Goal: Navigation & Orientation: Find specific page/section

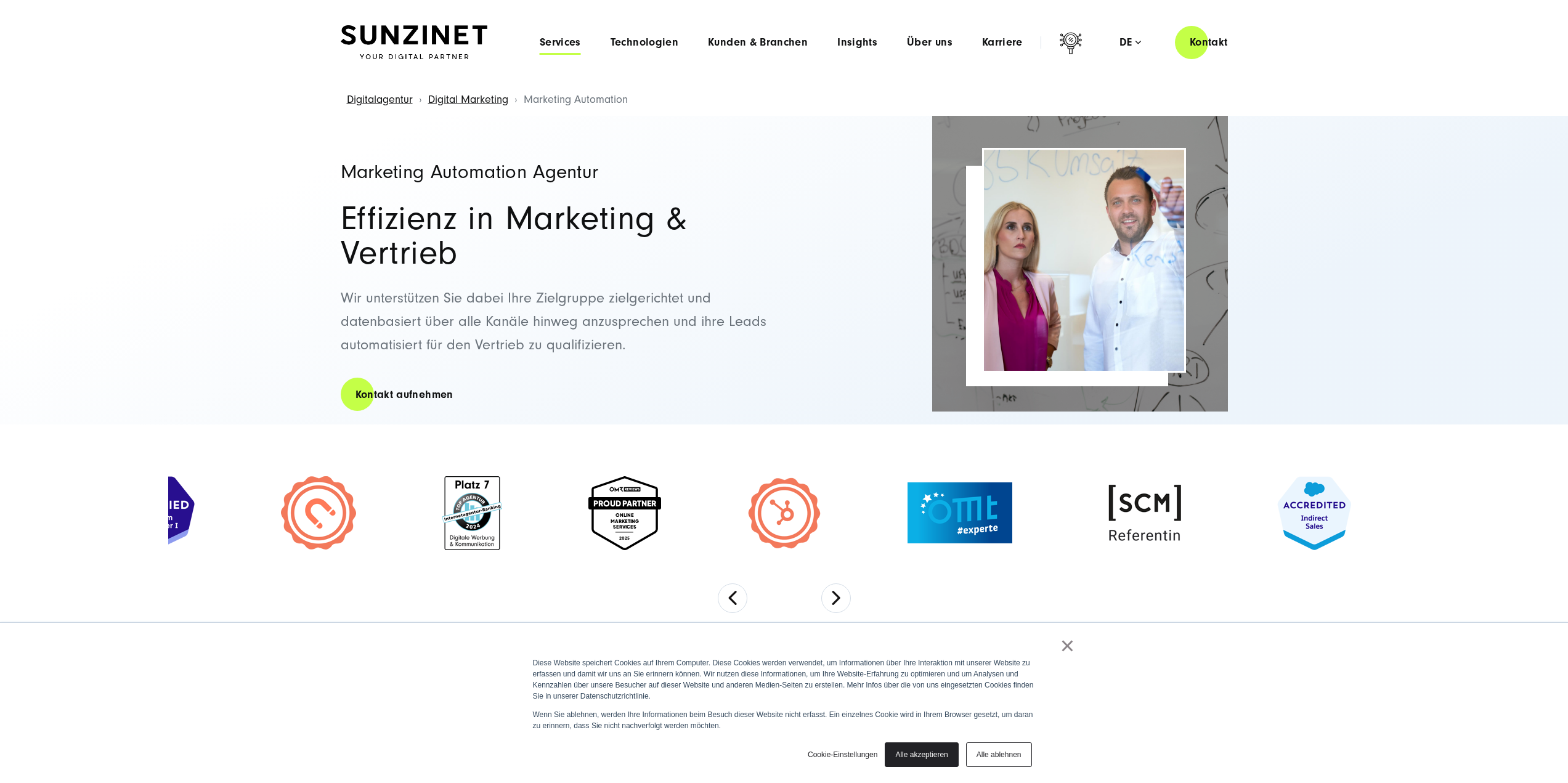
click at [571, 47] on span "Services" at bounding box center [560, 43] width 41 height 13
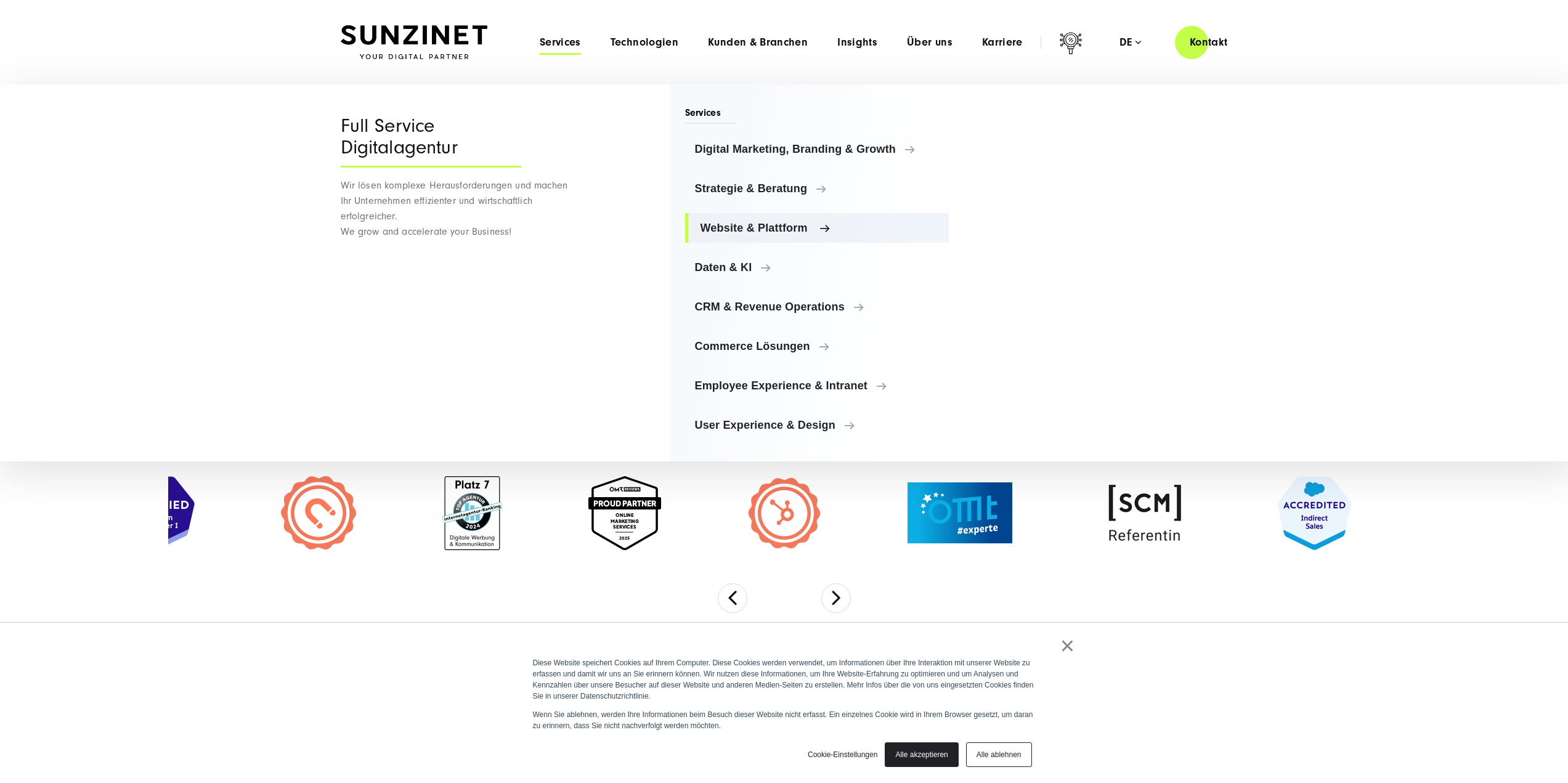
click at [835, 225] on span "Website & Plattform" at bounding box center [820, 228] width 239 height 13
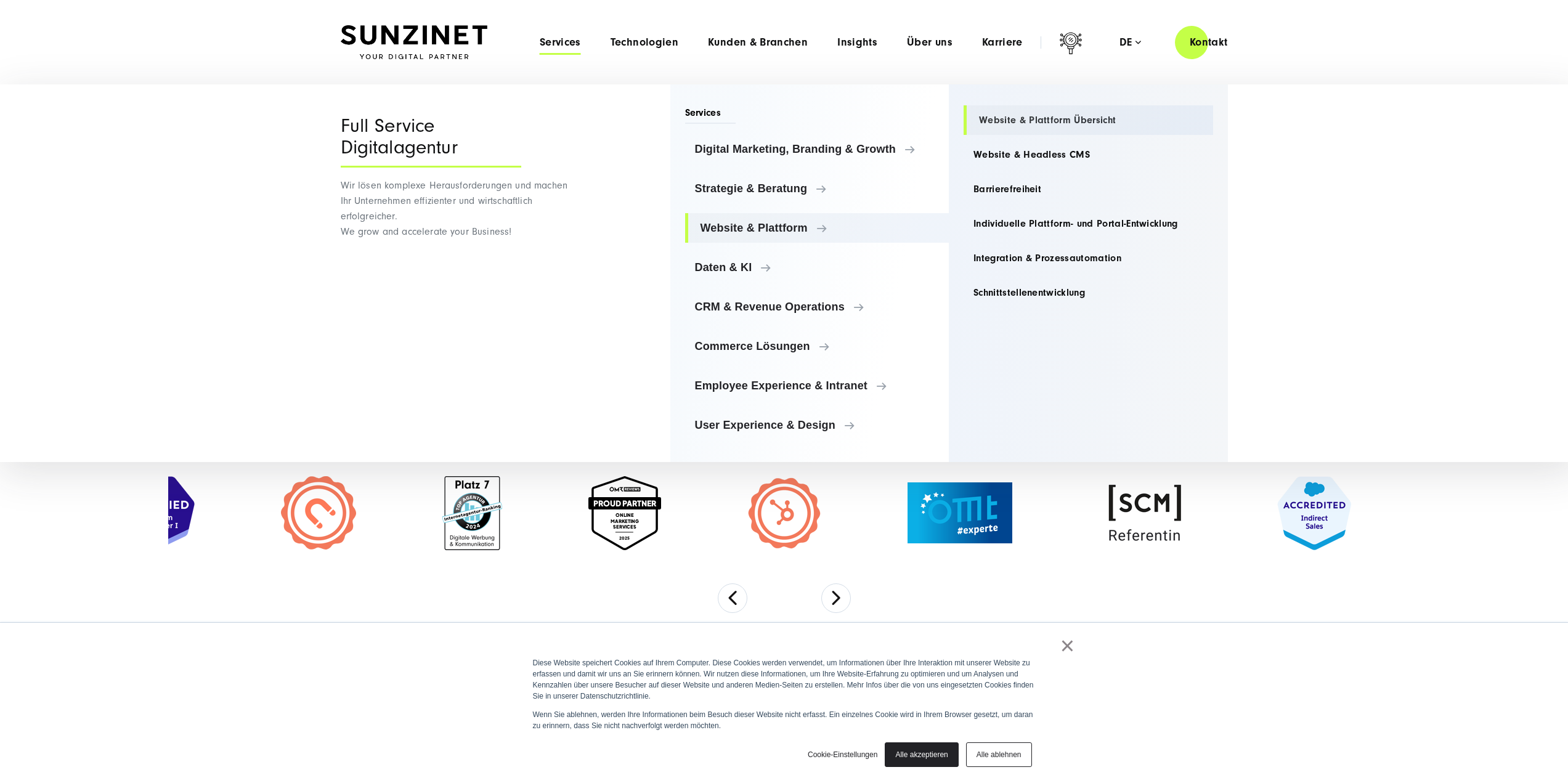
click at [1056, 119] on link "Website & Plattform Übersicht" at bounding box center [1088, 119] width 250 height 29
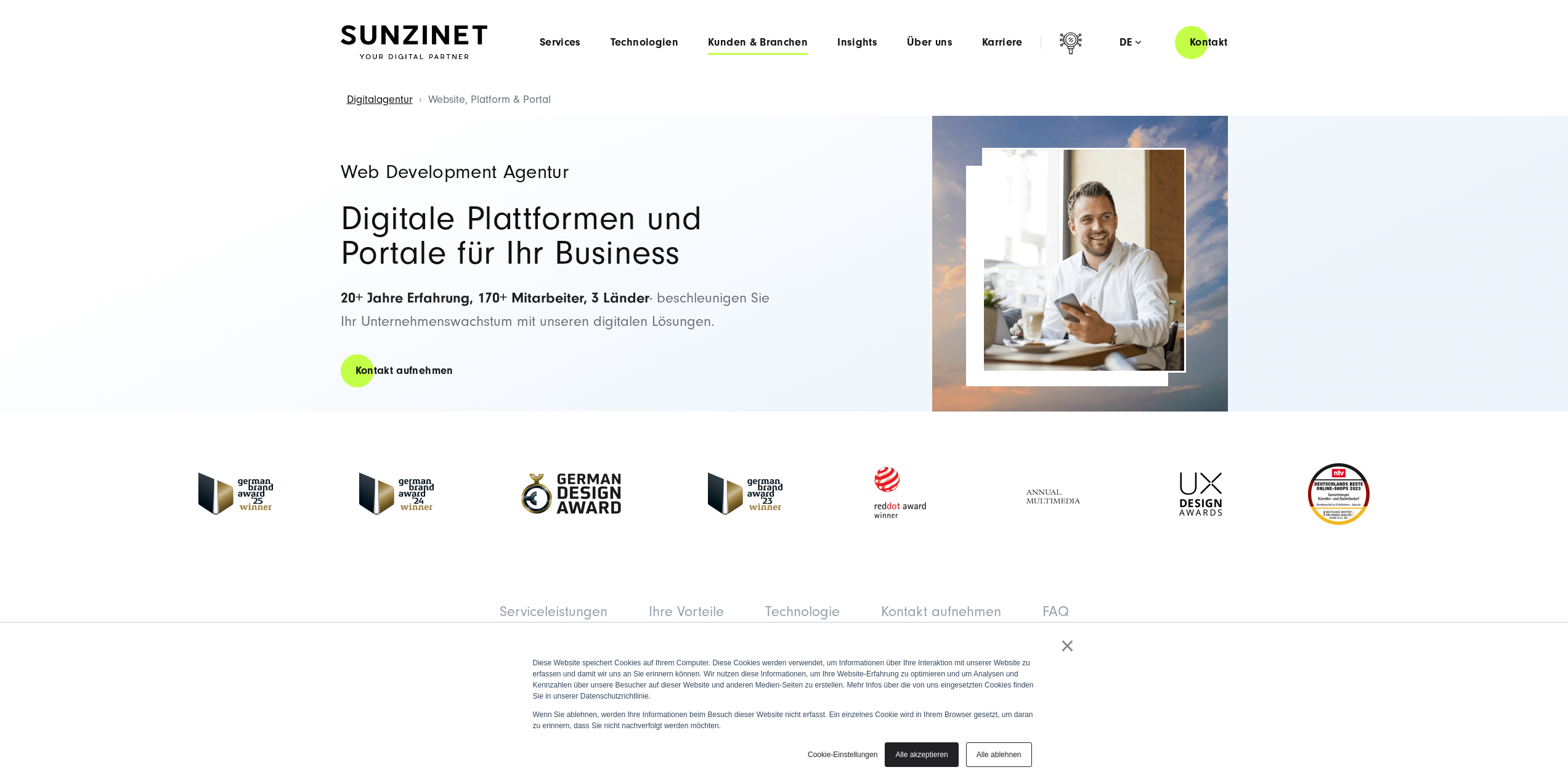
click at [766, 40] on span "Kunden & Branchen" at bounding box center [758, 43] width 100 height 13
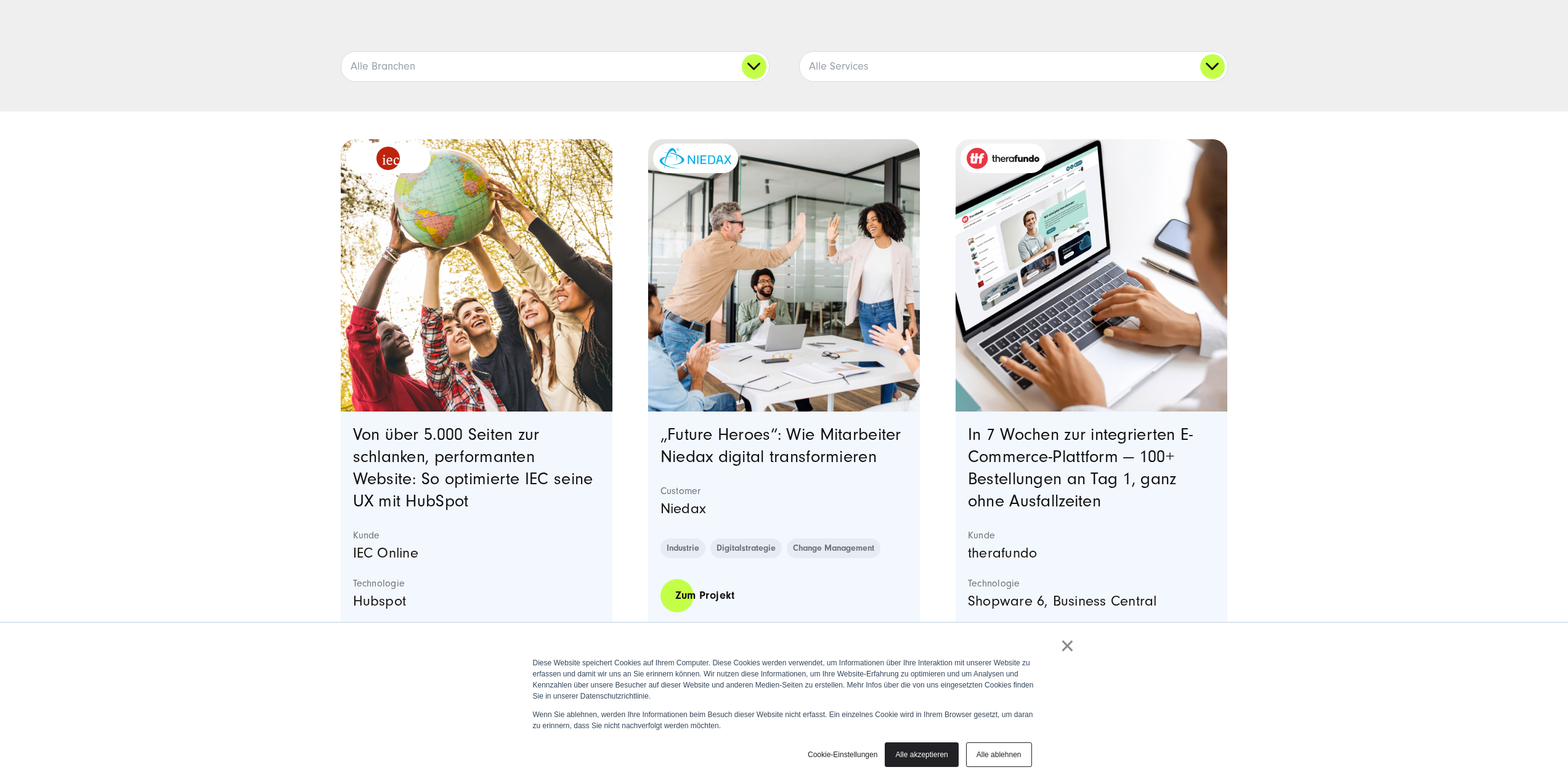
scroll to position [308, 0]
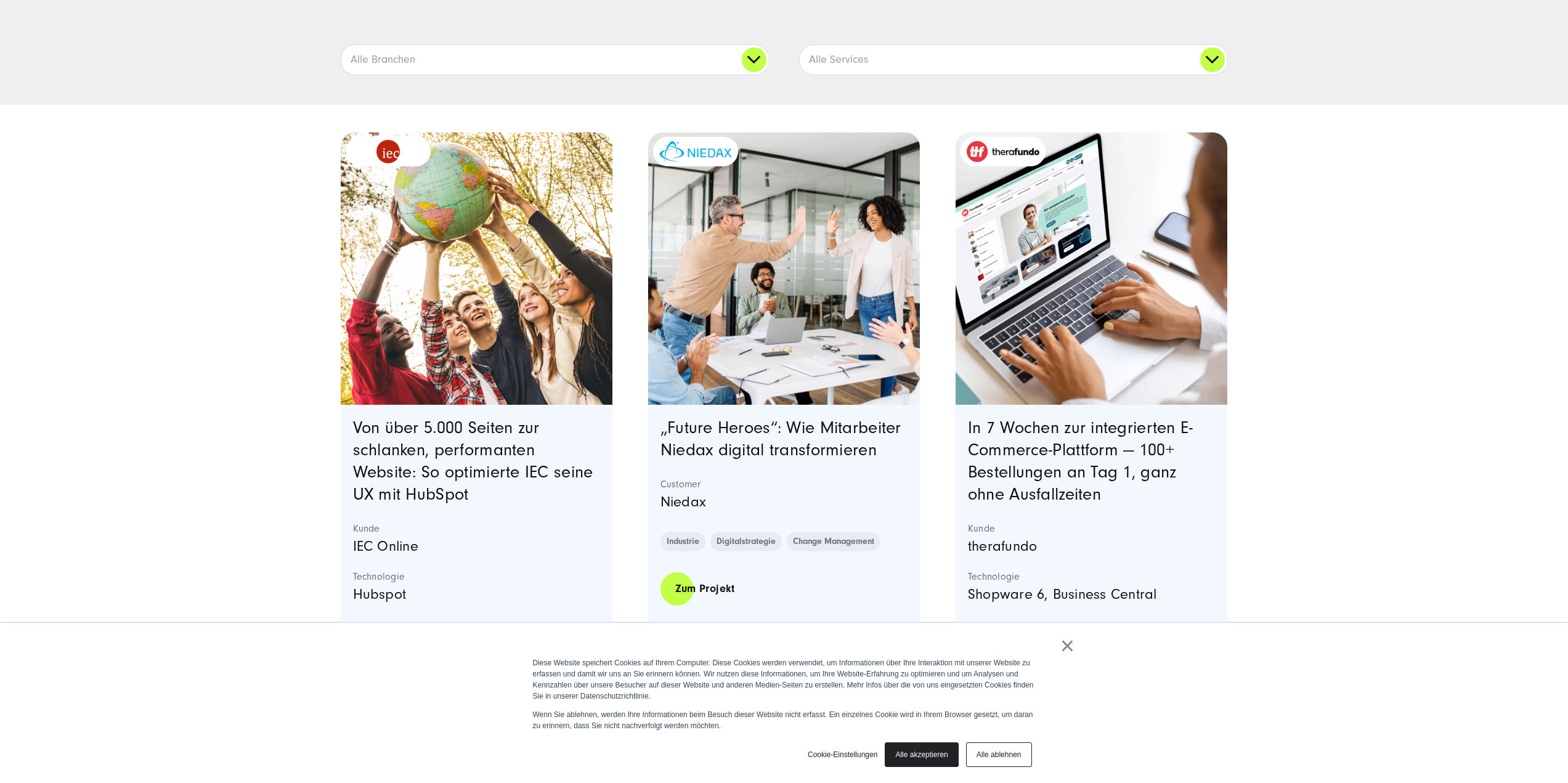
click at [1015, 755] on link "Alle ablehnen" at bounding box center [999, 755] width 66 height 24
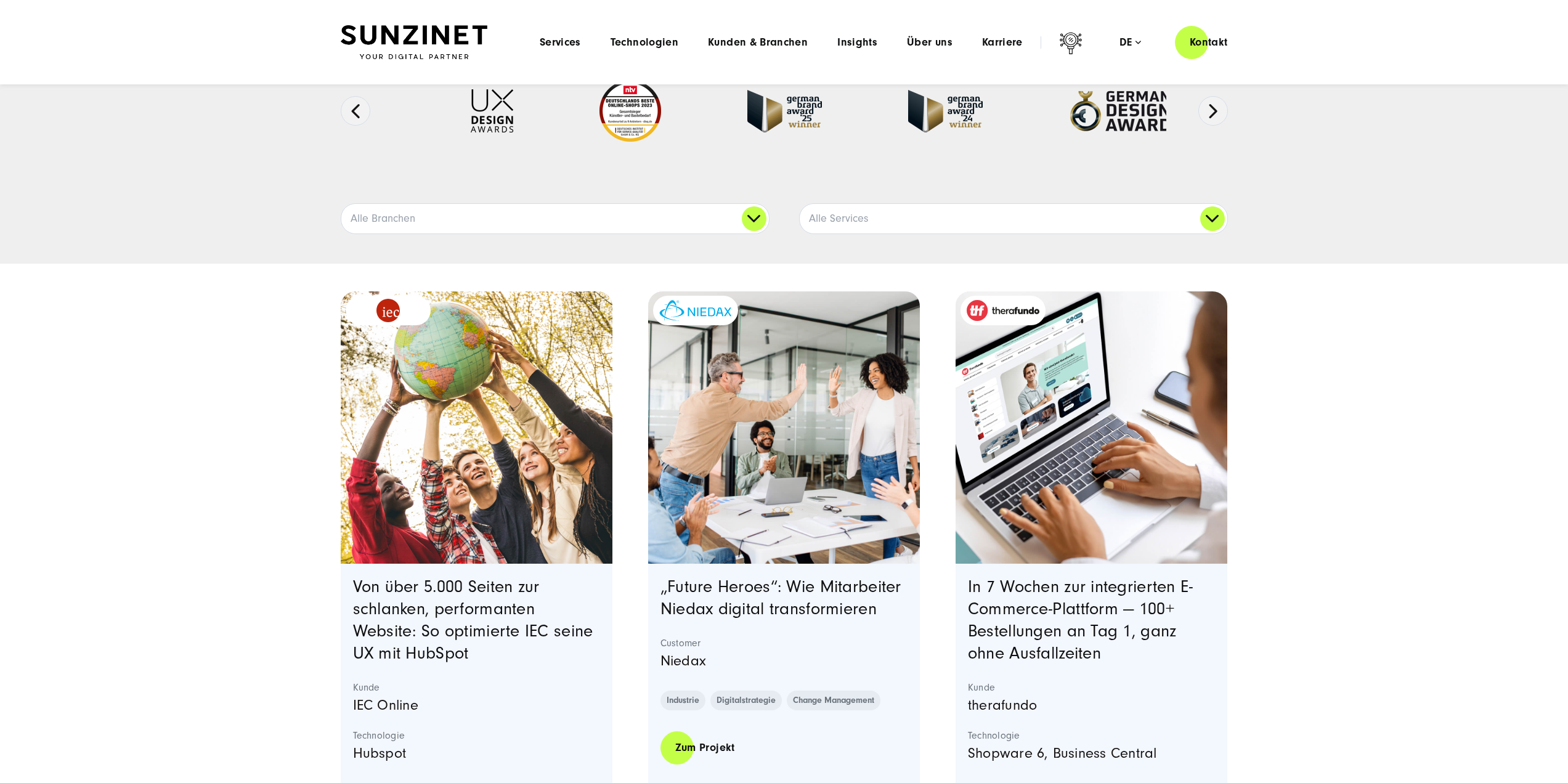
scroll to position [0, 0]
